Goal: Information Seeking & Learning: Learn about a topic

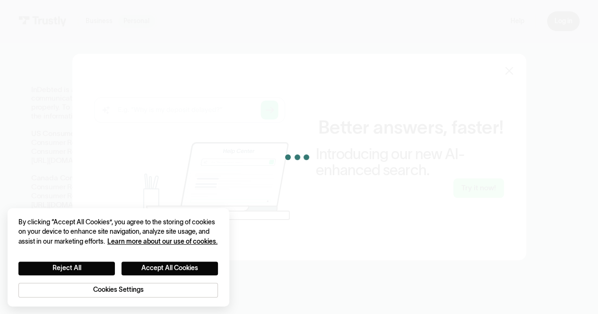
scroll to position [128, 0]
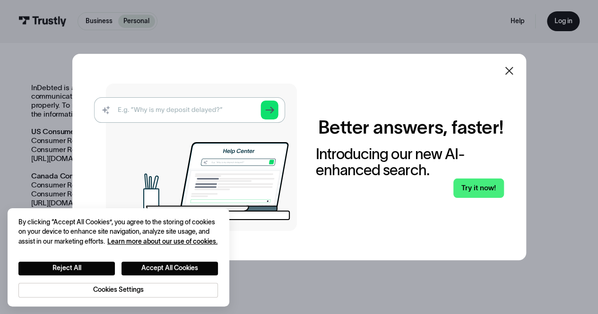
click at [507, 76] on icon at bounding box center [509, 70] width 11 height 11
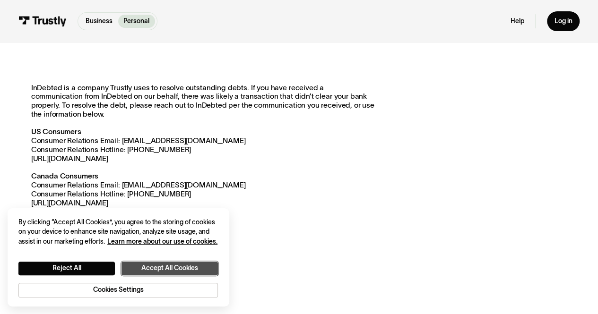
click at [182, 270] on button "Accept All Cookies" at bounding box center [170, 269] width 96 height 14
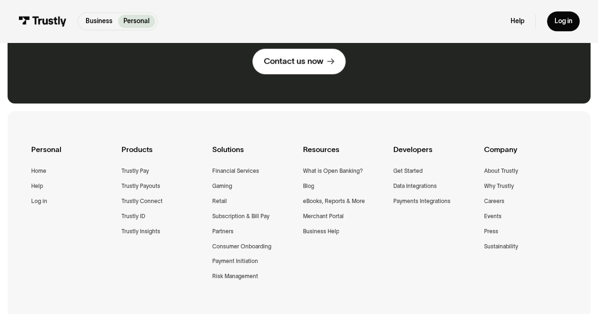
scroll to position [582, 0]
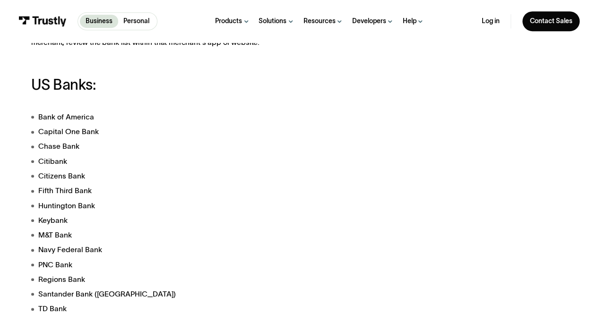
scroll to position [186, 0]
